Goal: Task Accomplishment & Management: Manage account settings

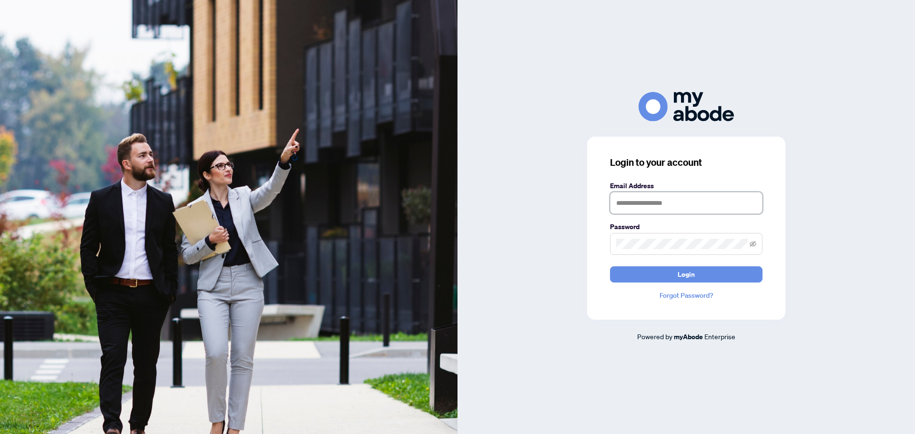
click at [647, 196] on input "text" at bounding box center [686, 203] width 152 height 22
click at [648, 202] on input "text" at bounding box center [686, 203] width 152 height 22
click at [652, 202] on input "text" at bounding box center [686, 203] width 152 height 22
click at [654, 204] on input "text" at bounding box center [686, 203] width 152 height 22
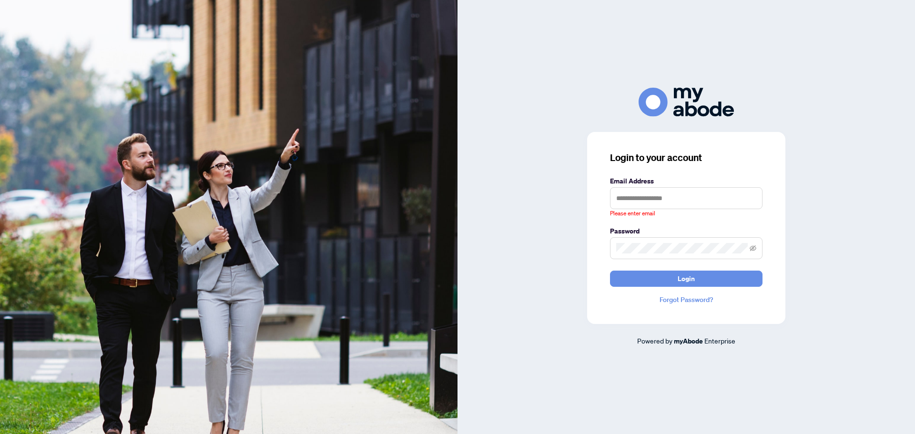
click at [671, 293] on div "Login to your account Email Address Please enter email Password Login Forgot Pa…" at bounding box center [686, 228] width 198 height 192
click at [682, 301] on link "Forgot Password?" at bounding box center [686, 299] width 152 height 10
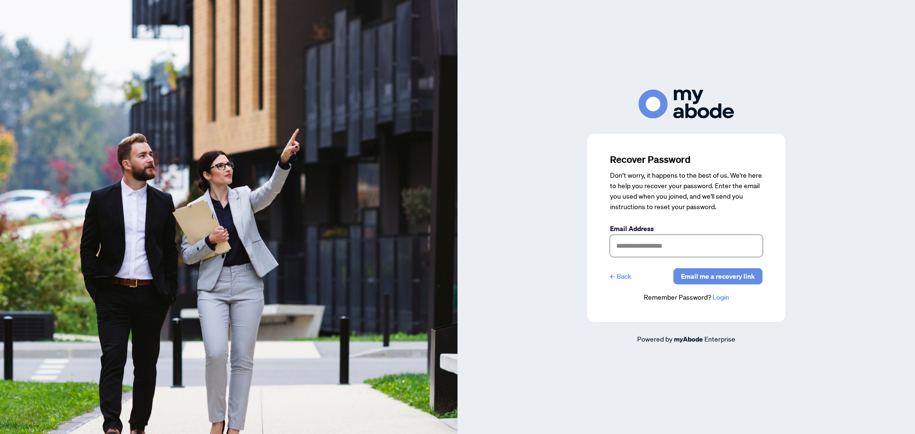
click at [666, 247] on input "text" at bounding box center [686, 246] width 152 height 22
type input "**********"
click at [701, 274] on span "Email me a recovery link" at bounding box center [718, 276] width 74 height 15
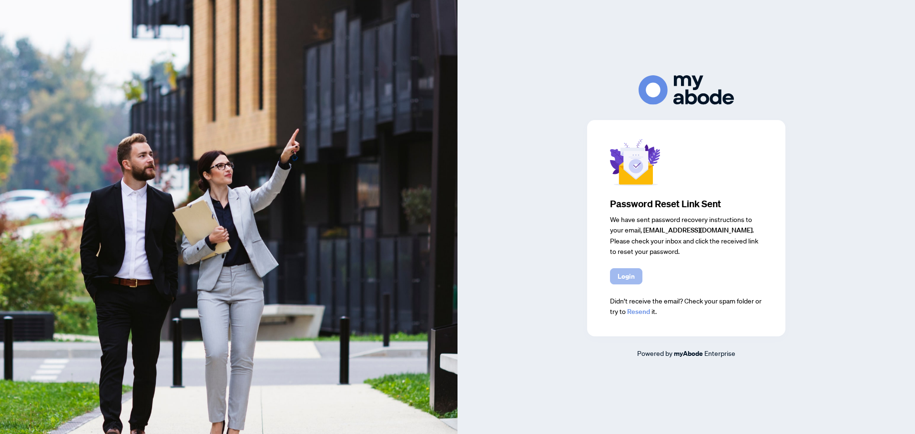
click at [628, 271] on span "Login" at bounding box center [625, 276] width 17 height 15
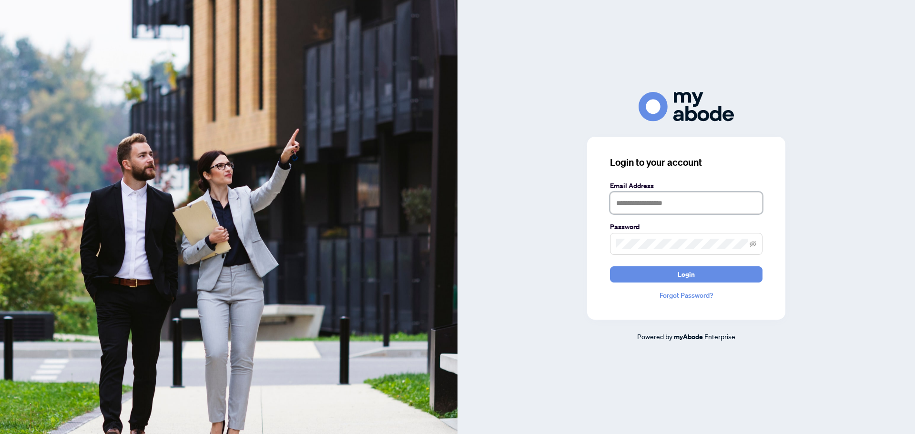
click at [702, 207] on input "text" at bounding box center [686, 203] width 152 height 22
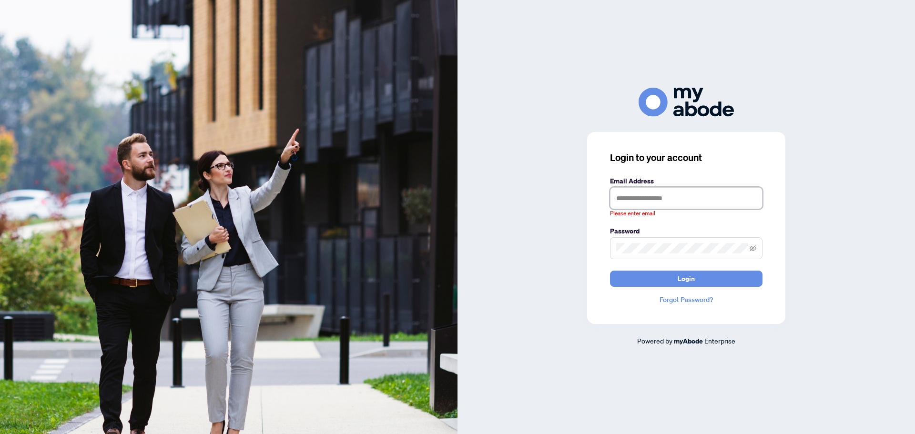
drag, startPoint x: 713, startPoint y: 206, endPoint x: 711, endPoint y: 212, distance: 6.8
click at [713, 205] on input "text" at bounding box center [686, 198] width 152 height 22
click at [688, 304] on link "Forgot Password?" at bounding box center [686, 299] width 152 height 10
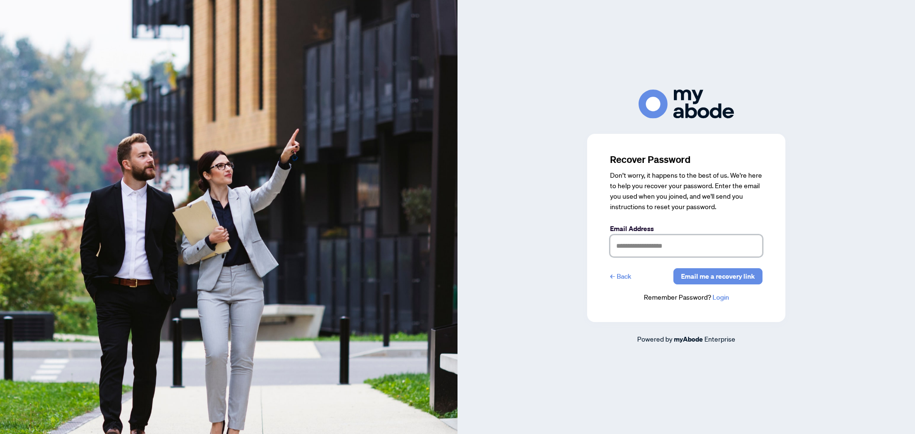
click at [674, 243] on input "text" at bounding box center [686, 246] width 152 height 22
click at [696, 248] on input "text" at bounding box center [686, 246] width 152 height 22
click at [625, 278] on link "← Back" at bounding box center [620, 276] width 21 height 16
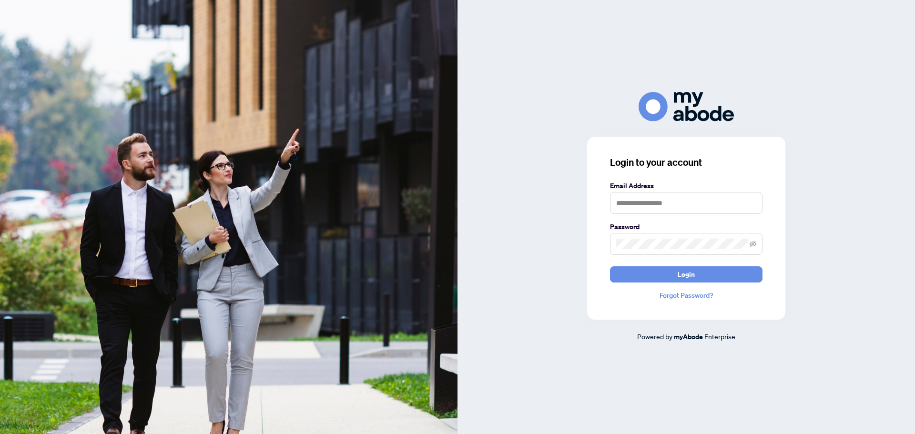
click at [688, 293] on link "Forgot Password?" at bounding box center [686, 295] width 152 height 10
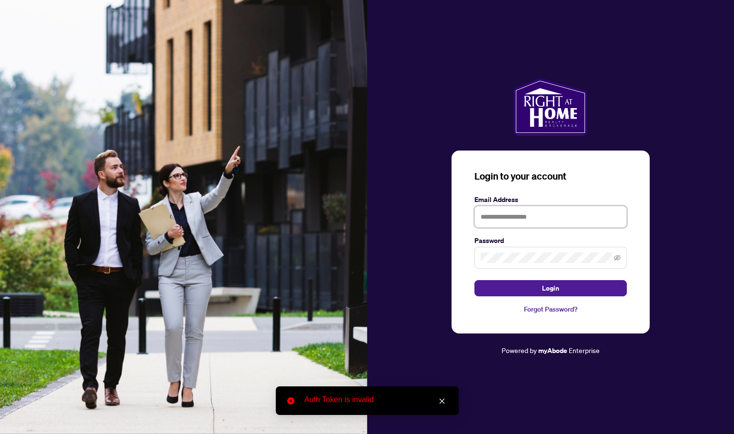
click at [555, 216] on input "text" at bounding box center [551, 217] width 152 height 22
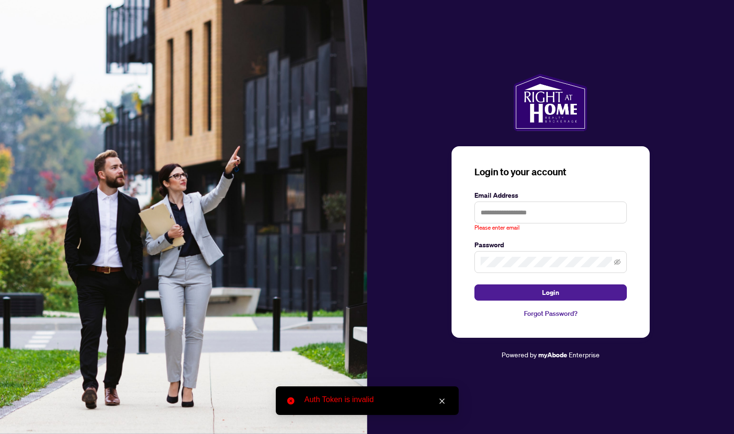
click at [559, 310] on link "Forgot Password?" at bounding box center [551, 313] width 152 height 10
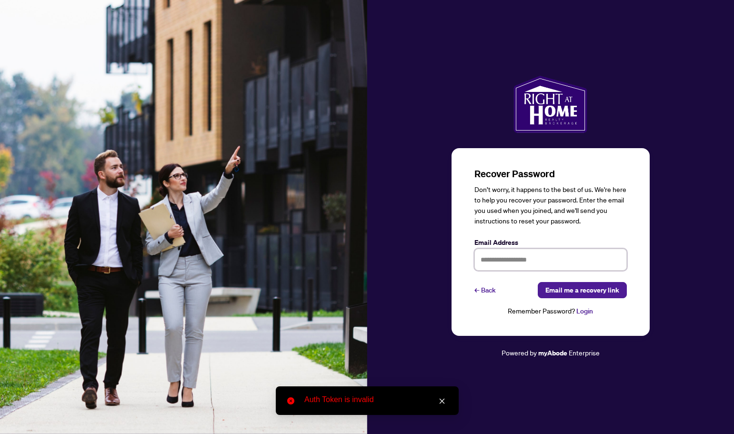
click at [537, 259] on input "text" at bounding box center [551, 260] width 152 height 22
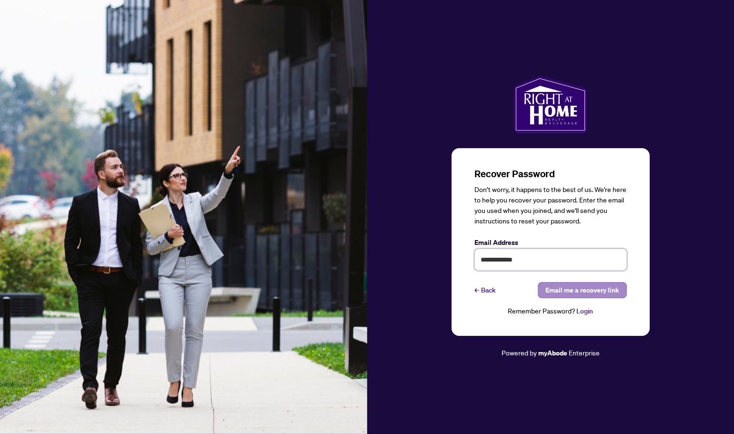
type input "**********"
click at [587, 294] on span "Email me a recovery link" at bounding box center [583, 290] width 74 height 15
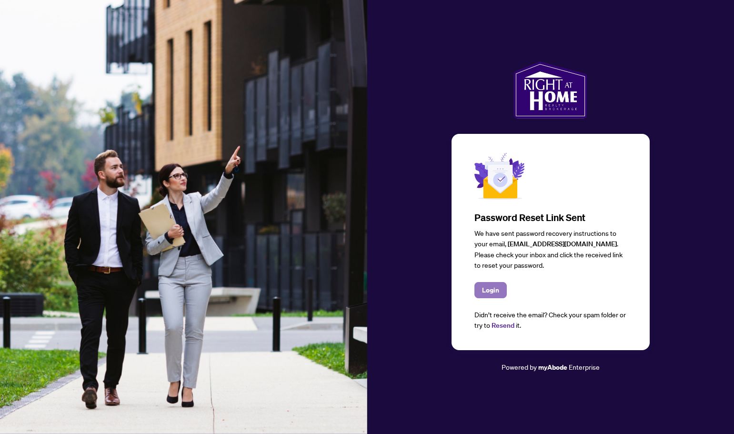
click at [495, 287] on span "Login" at bounding box center [490, 290] width 17 height 15
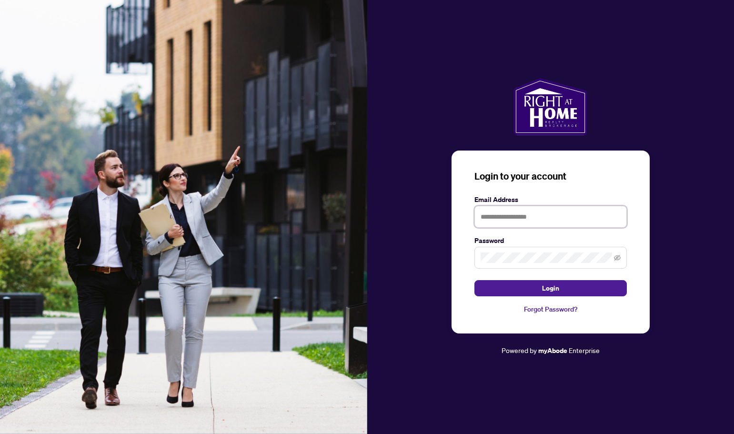
click at [568, 217] on input "text" at bounding box center [551, 217] width 152 height 22
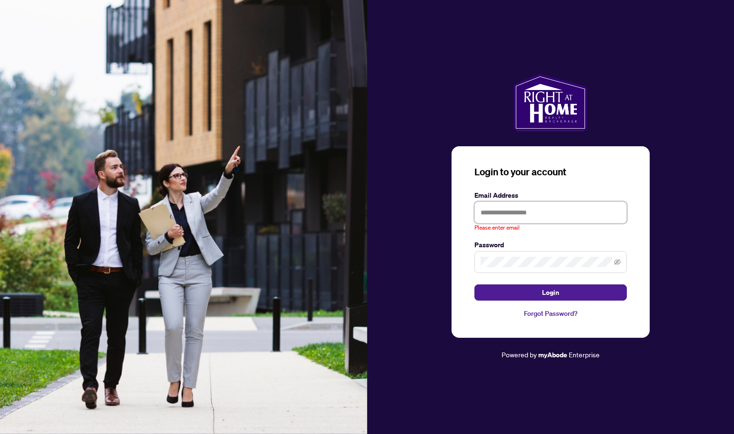
click at [578, 212] on input "text" at bounding box center [551, 213] width 152 height 22
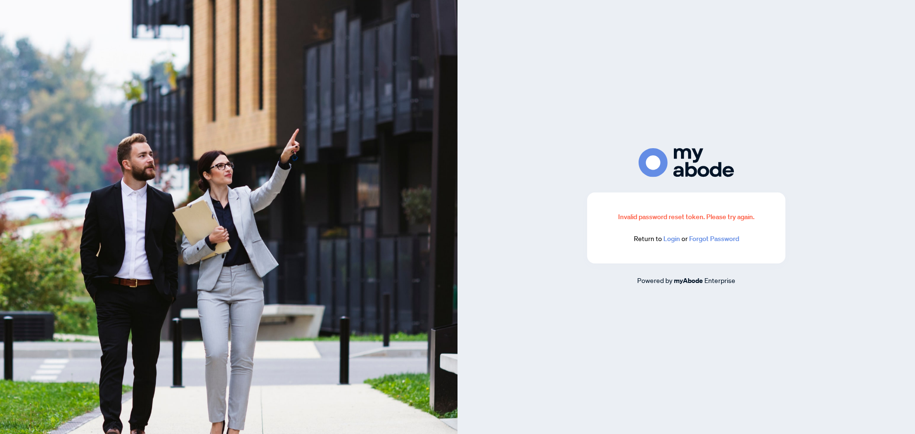
click at [673, 239] on link "Login" at bounding box center [671, 238] width 17 height 9
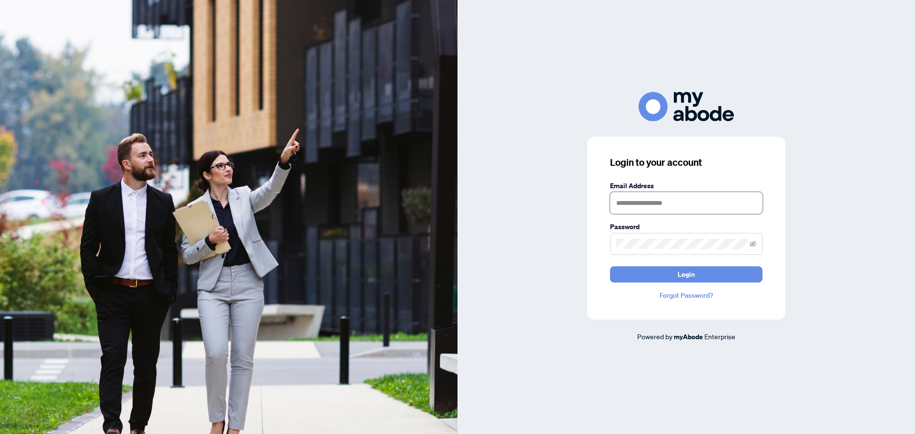
click at [626, 210] on input "text" at bounding box center [686, 203] width 152 height 22
click at [629, 202] on input "text" at bounding box center [686, 203] width 152 height 22
click at [689, 292] on div "Login to your account Email Address Password Login Forgot Password?" at bounding box center [686, 228] width 198 height 183
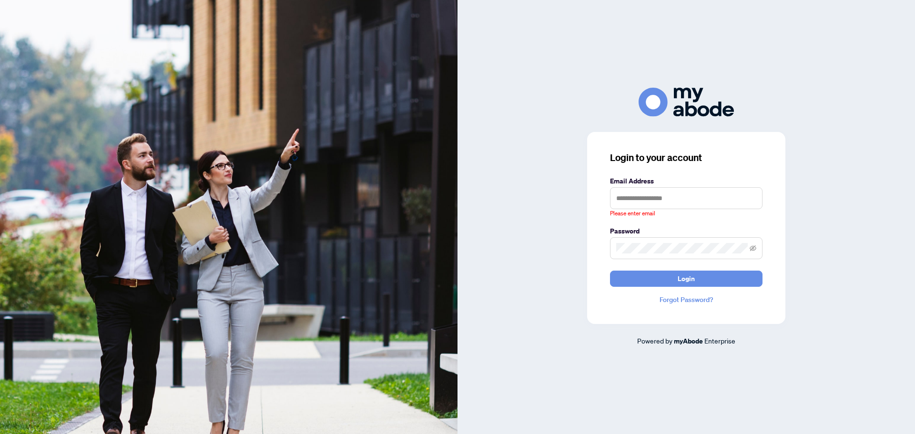
click at [689, 300] on link "Forgot Password?" at bounding box center [686, 299] width 152 height 10
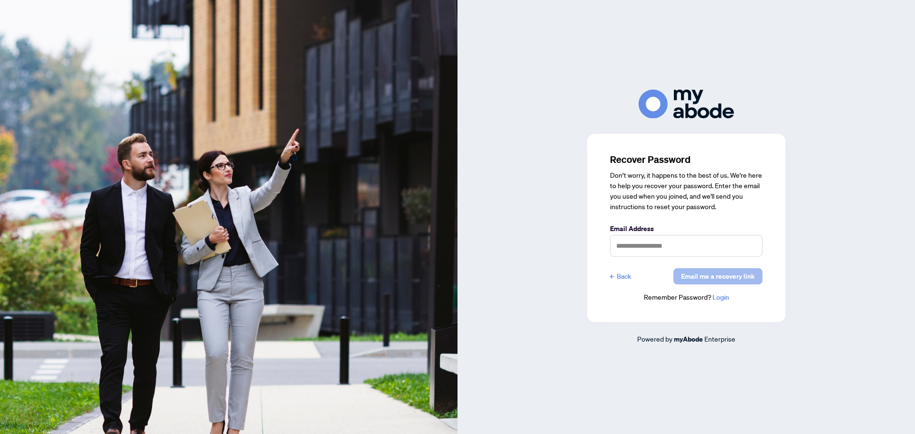
click at [709, 274] on span "Email me a recovery link" at bounding box center [718, 276] width 74 height 15
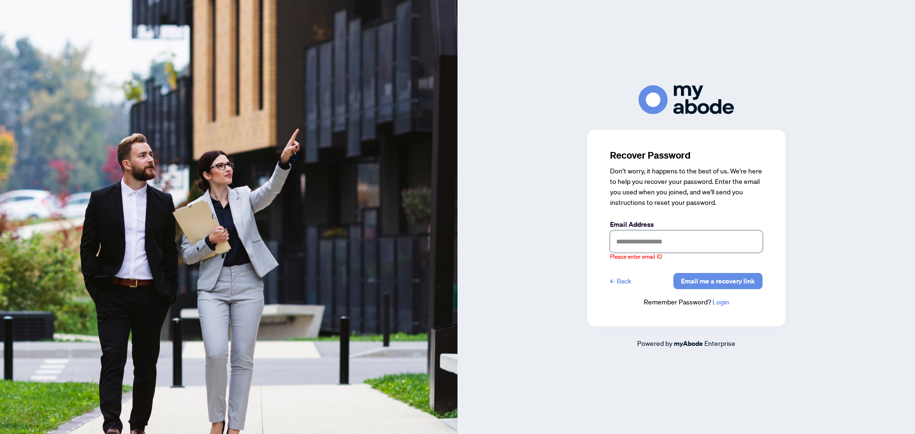
click at [662, 243] on input "text" at bounding box center [686, 242] width 152 height 22
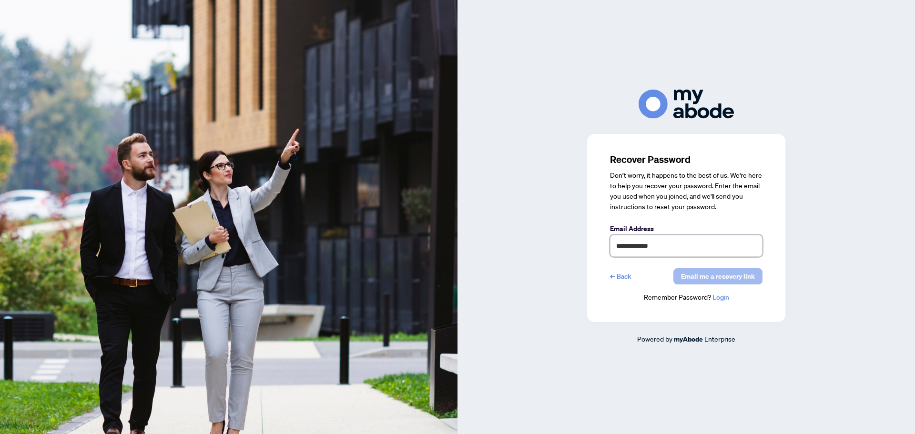
type input "**********"
click at [731, 277] on span "Email me a recovery link" at bounding box center [718, 276] width 74 height 15
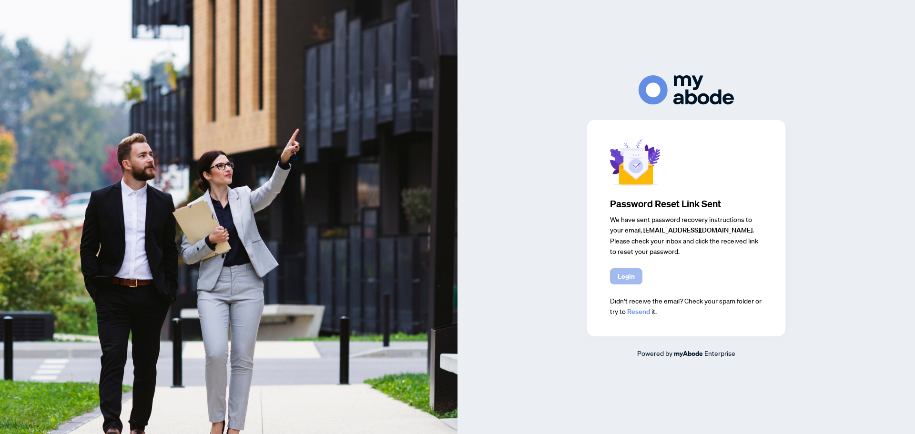
click at [618, 272] on span "Login" at bounding box center [625, 276] width 17 height 15
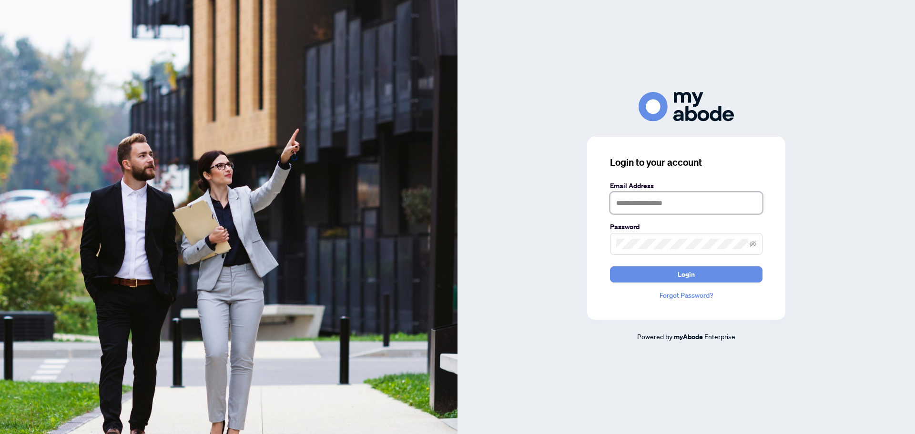
click at [669, 201] on input "text" at bounding box center [686, 203] width 152 height 22
click at [626, 203] on input "text" at bounding box center [686, 203] width 152 height 22
type input "**********"
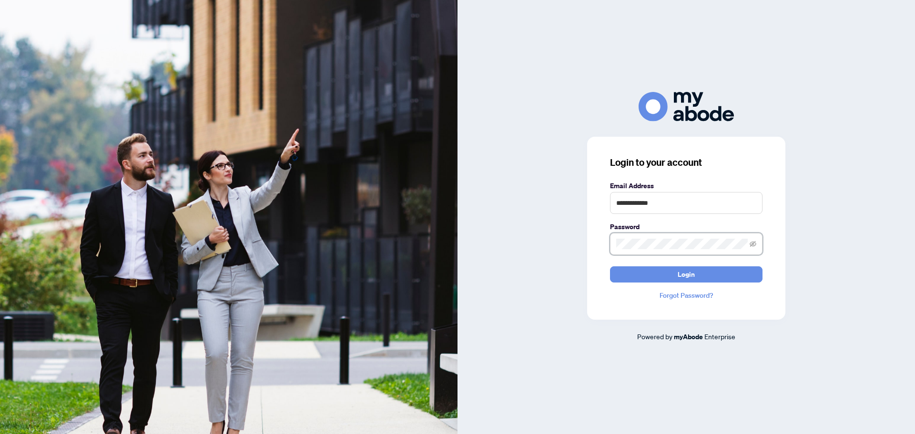
click at [610, 266] on button "Login" at bounding box center [686, 274] width 152 height 16
click at [712, 293] on link "Forgot Password?" at bounding box center [686, 295] width 152 height 10
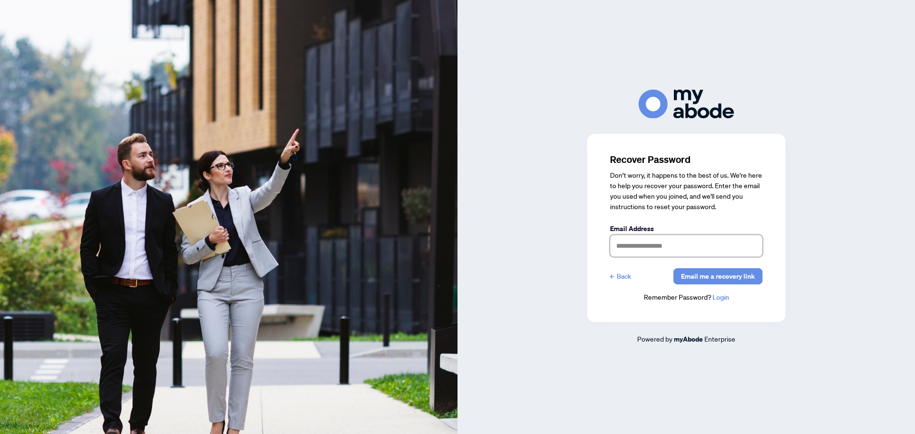
click at [684, 247] on input "text" at bounding box center [686, 246] width 152 height 22
click at [720, 275] on span "Email me a recovery link" at bounding box center [718, 276] width 74 height 15
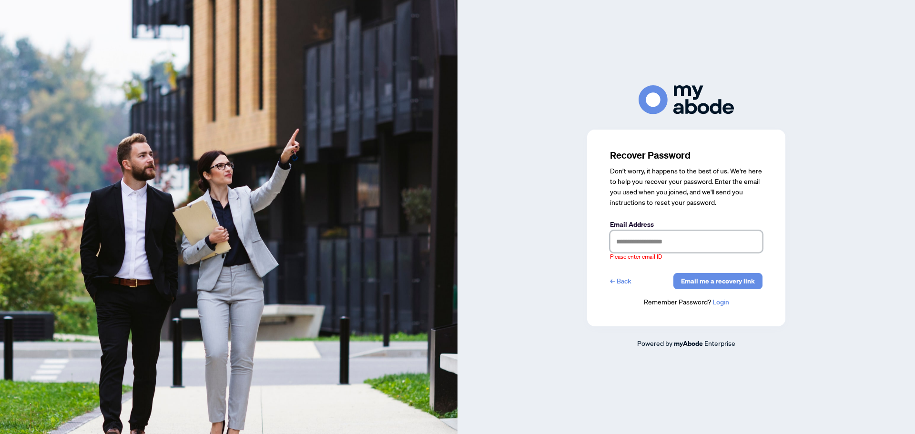
click at [680, 239] on input "text" at bounding box center [686, 242] width 152 height 22
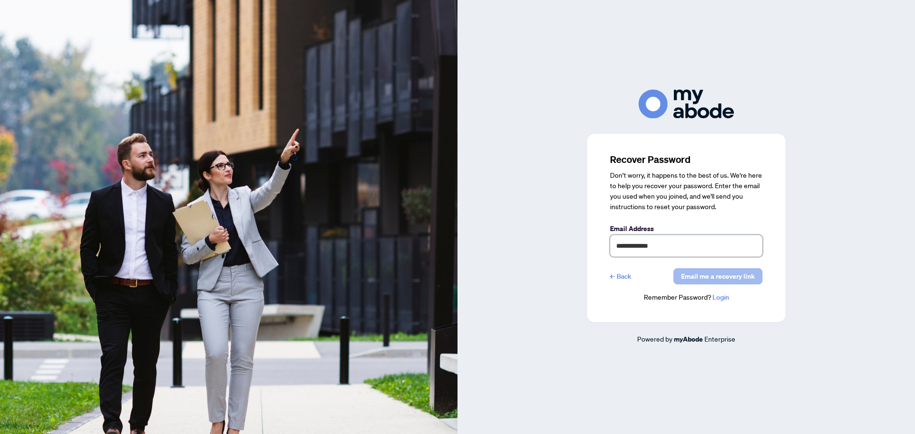
type input "**********"
click at [701, 284] on span "Email me a recovery link" at bounding box center [718, 276] width 74 height 15
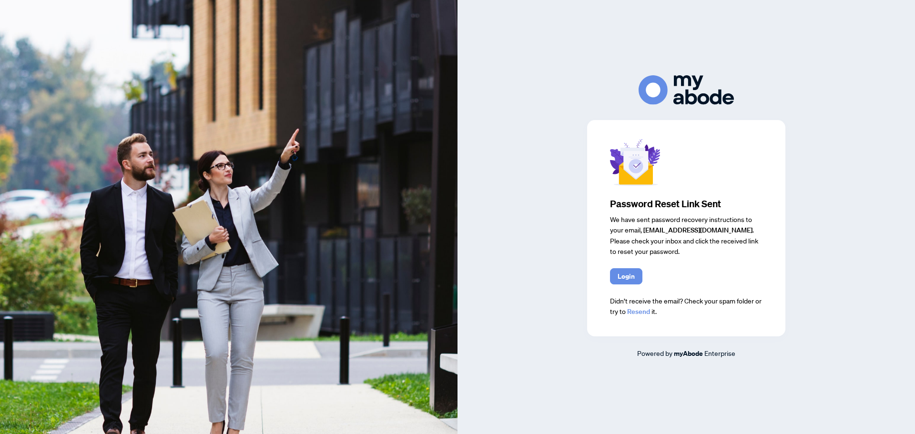
click at [699, 276] on span "Login" at bounding box center [686, 276] width 152 height 16
click at [630, 281] on span "Login" at bounding box center [625, 276] width 17 height 15
